Goal: Check status: Check status

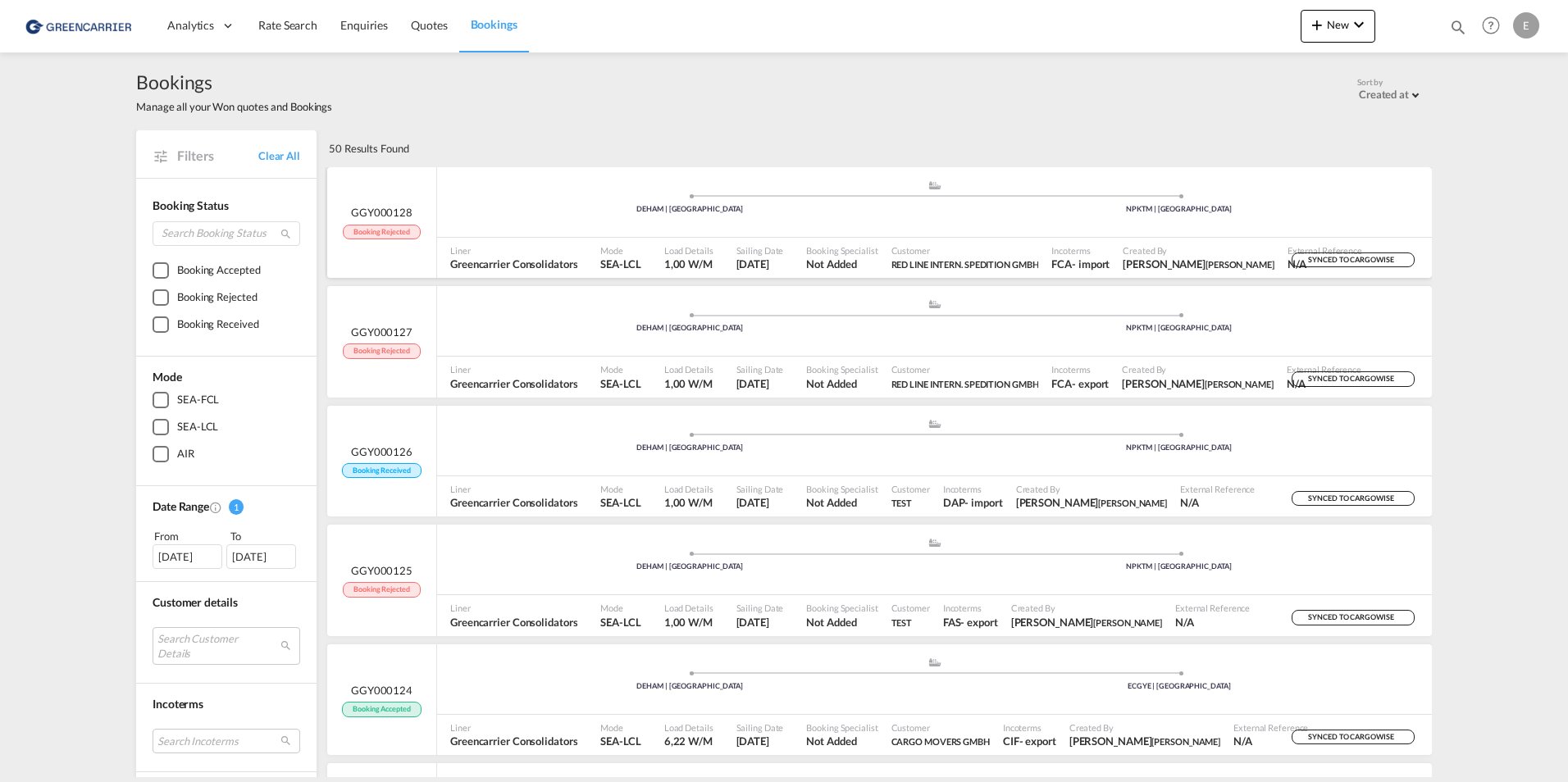
click at [359, 220] on div "GGY000128 Booking Rejected" at bounding box center [381, 221] width 77 height 34
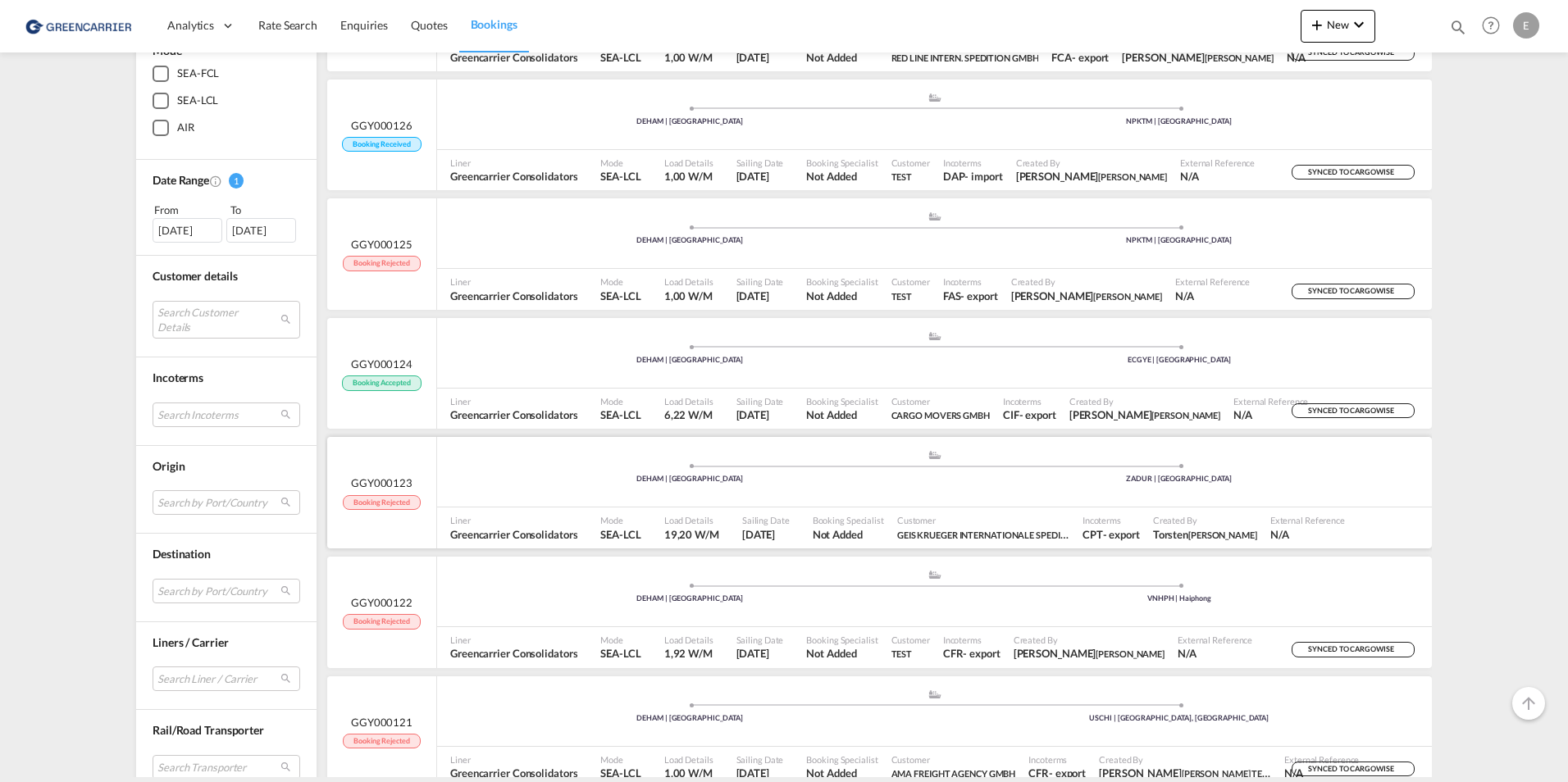
scroll to position [328, 0]
click at [684, 513] on span "Load Details" at bounding box center [692, 518] width 55 height 13
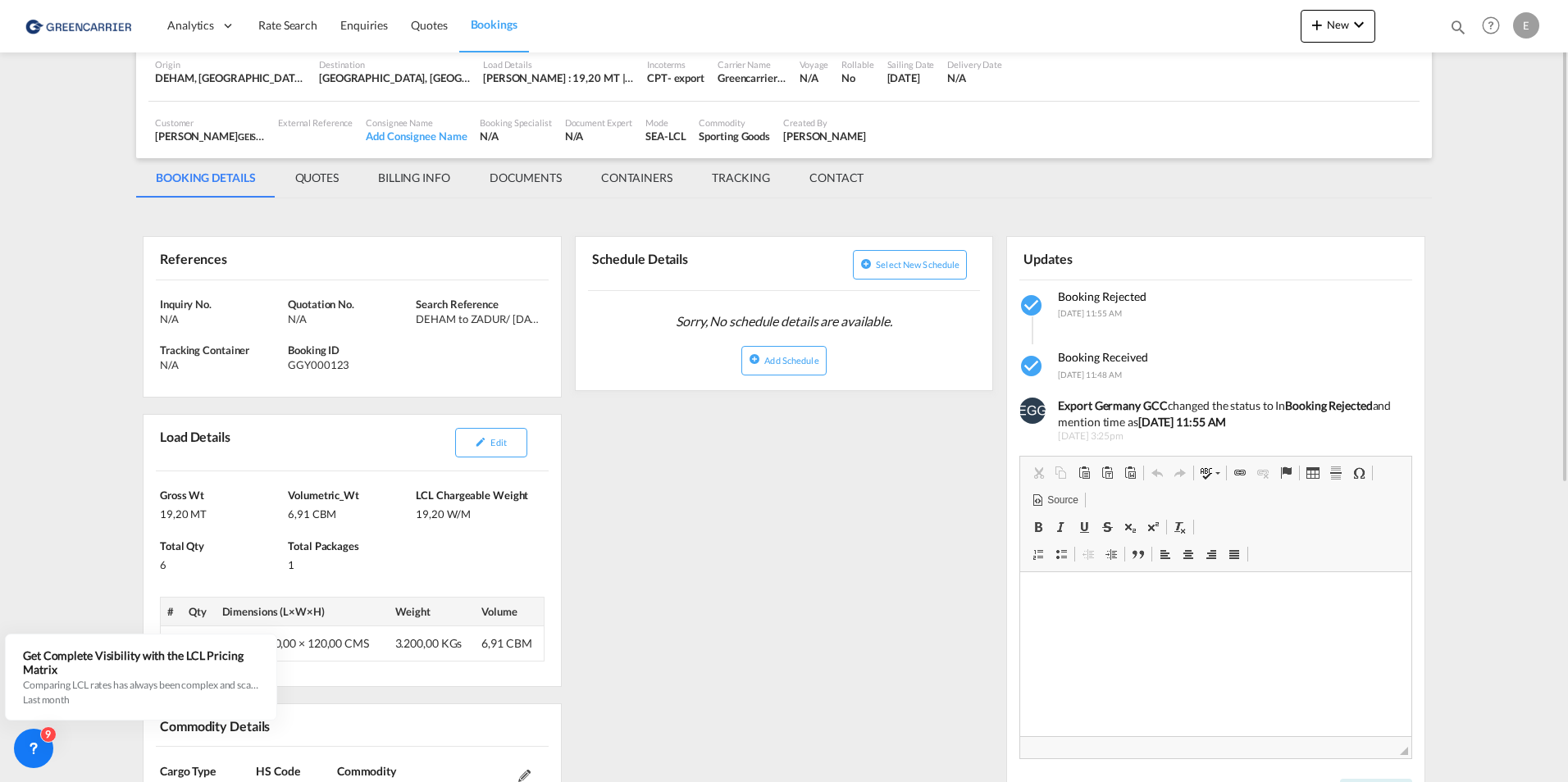
scroll to position [164, 0]
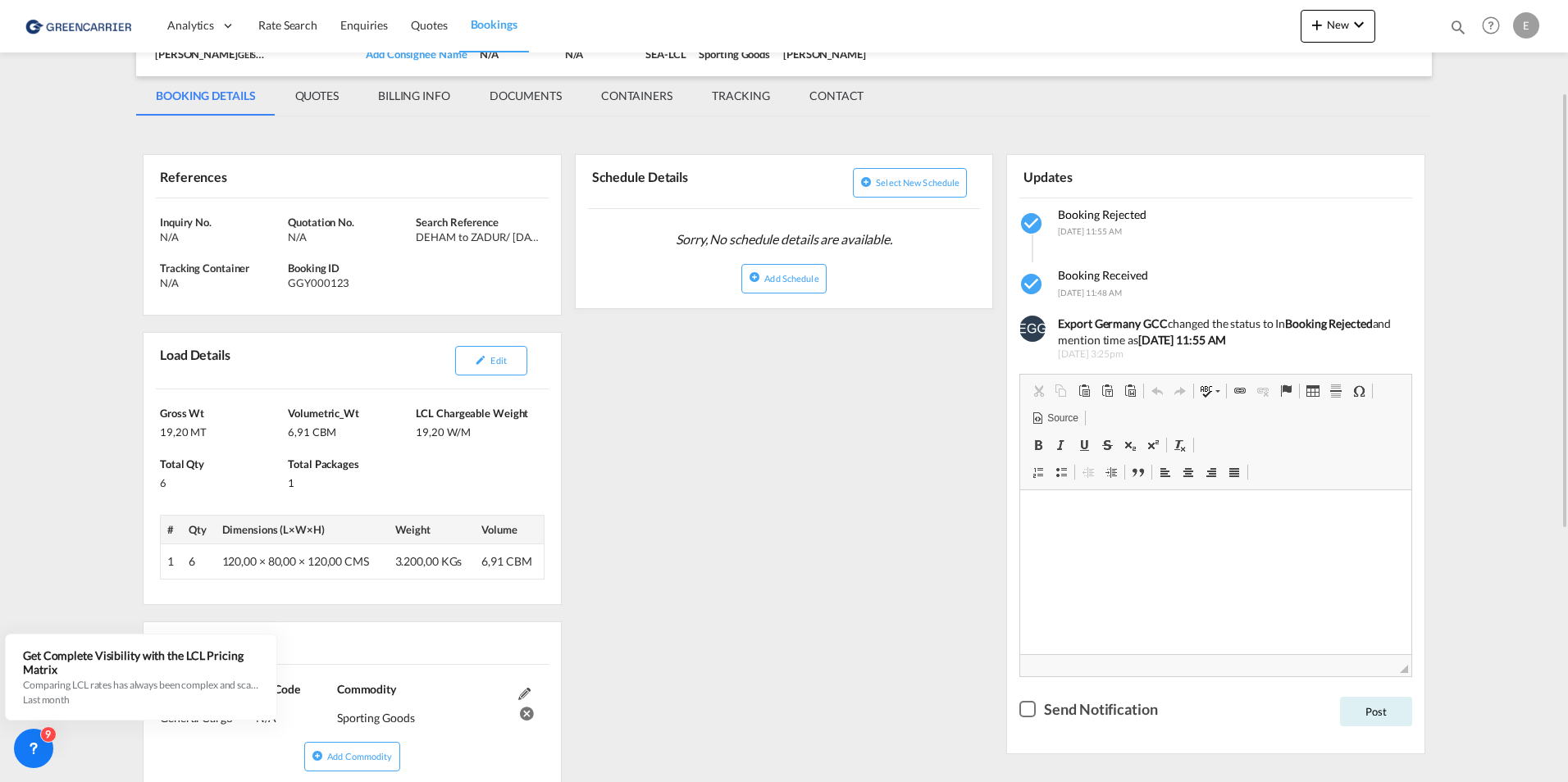
drag, startPoint x: 487, startPoint y: 571, endPoint x: 537, endPoint y: 573, distance: 50.0
click at [537, 573] on tr "1 6 120,00 × 80,00 × 120,00 CMS 3.200,00 KGs 6,91 CBM" at bounding box center [353, 562] width 384 height 35
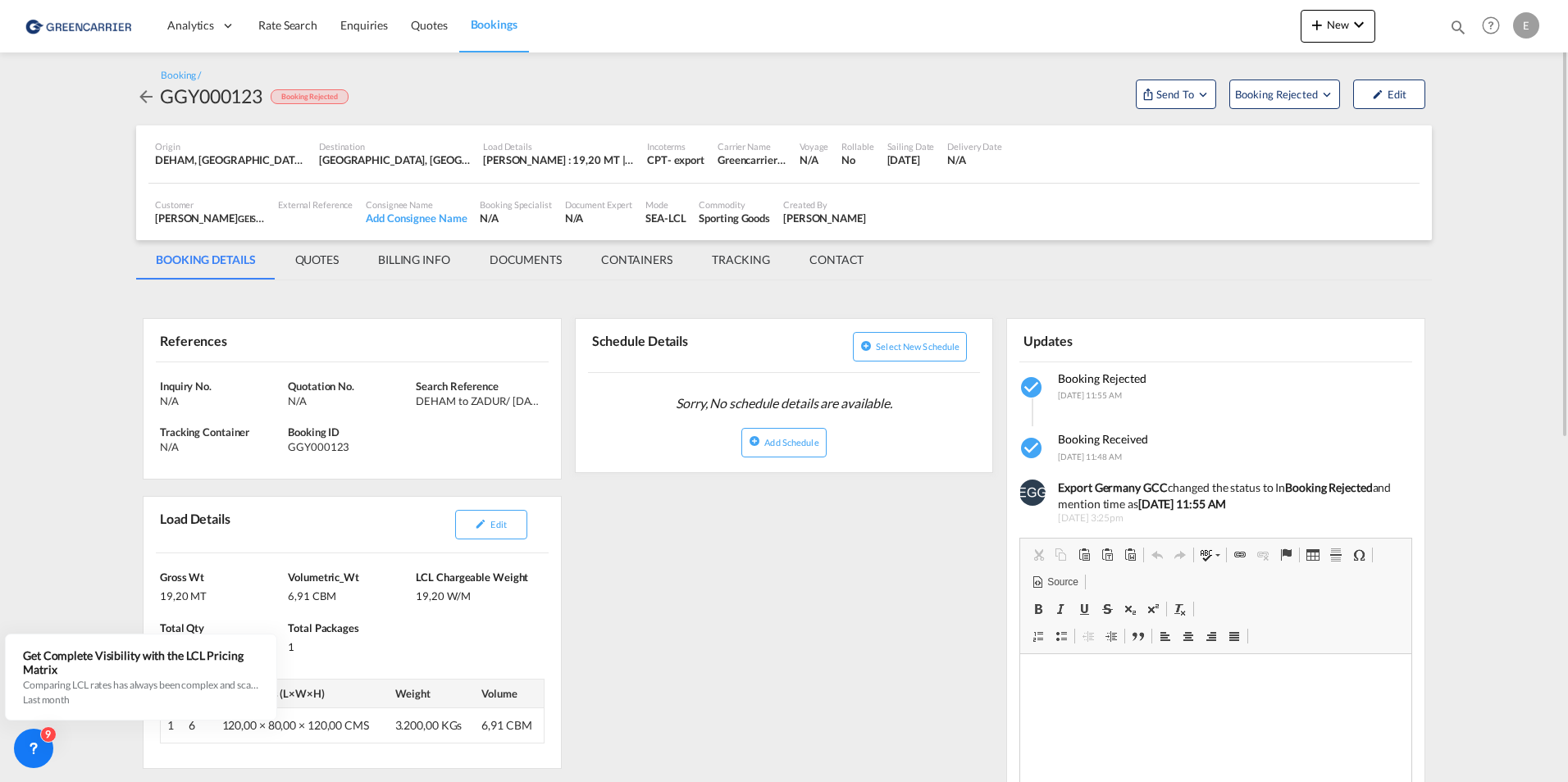
click at [139, 101] on md-icon "icon-arrow-left" at bounding box center [146, 97] width 20 height 20
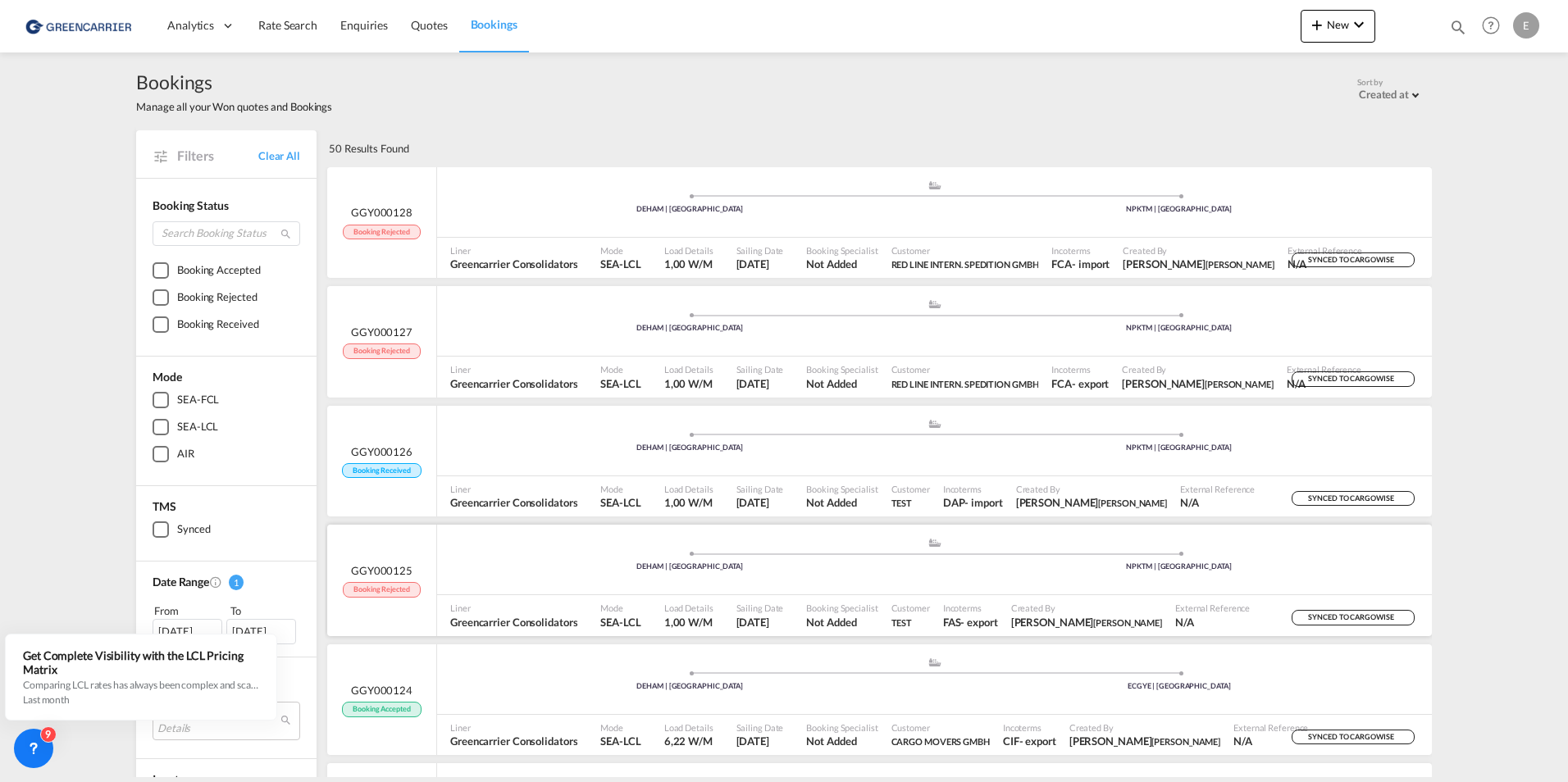
scroll to position [246, 0]
